Goal: Navigation & Orientation: Find specific page/section

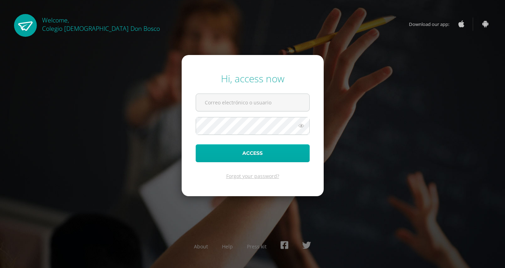
type input "m.calderon.1adb@gmail.com"
click at [248, 154] on button "Access" at bounding box center [253, 153] width 114 height 18
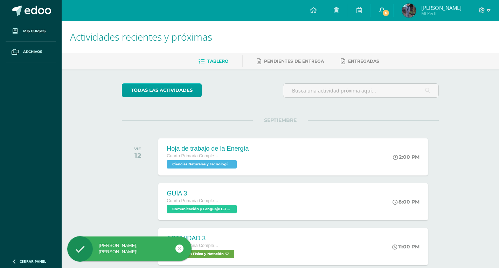
click at [385, 13] on icon at bounding box center [383, 10] width 6 height 6
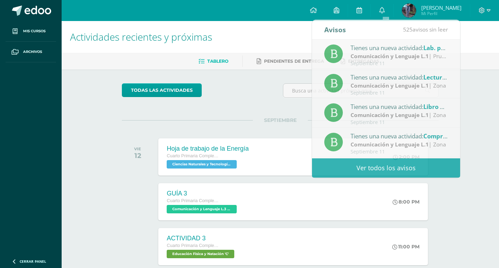
click at [455, 230] on div "Actividades recientes y próximas Tablero Pendientes de entrega Entregadas todas…" at bounding box center [281, 232] width 438 height 423
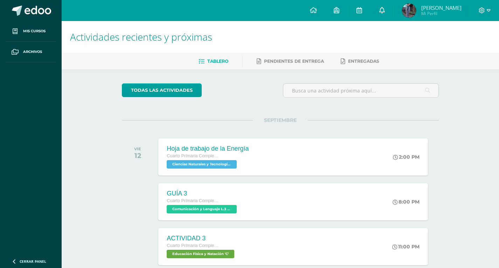
click at [383, 11] on icon at bounding box center [383, 10] width 6 height 6
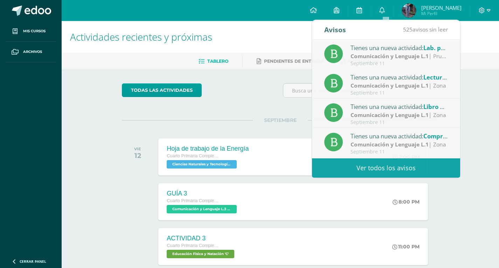
click at [457, 211] on div "Actividades recientes y próximas Tablero Pendientes de entrega Entregadas todas…" at bounding box center [281, 232] width 438 height 423
